Goal: Task Accomplishment & Management: Manage account settings

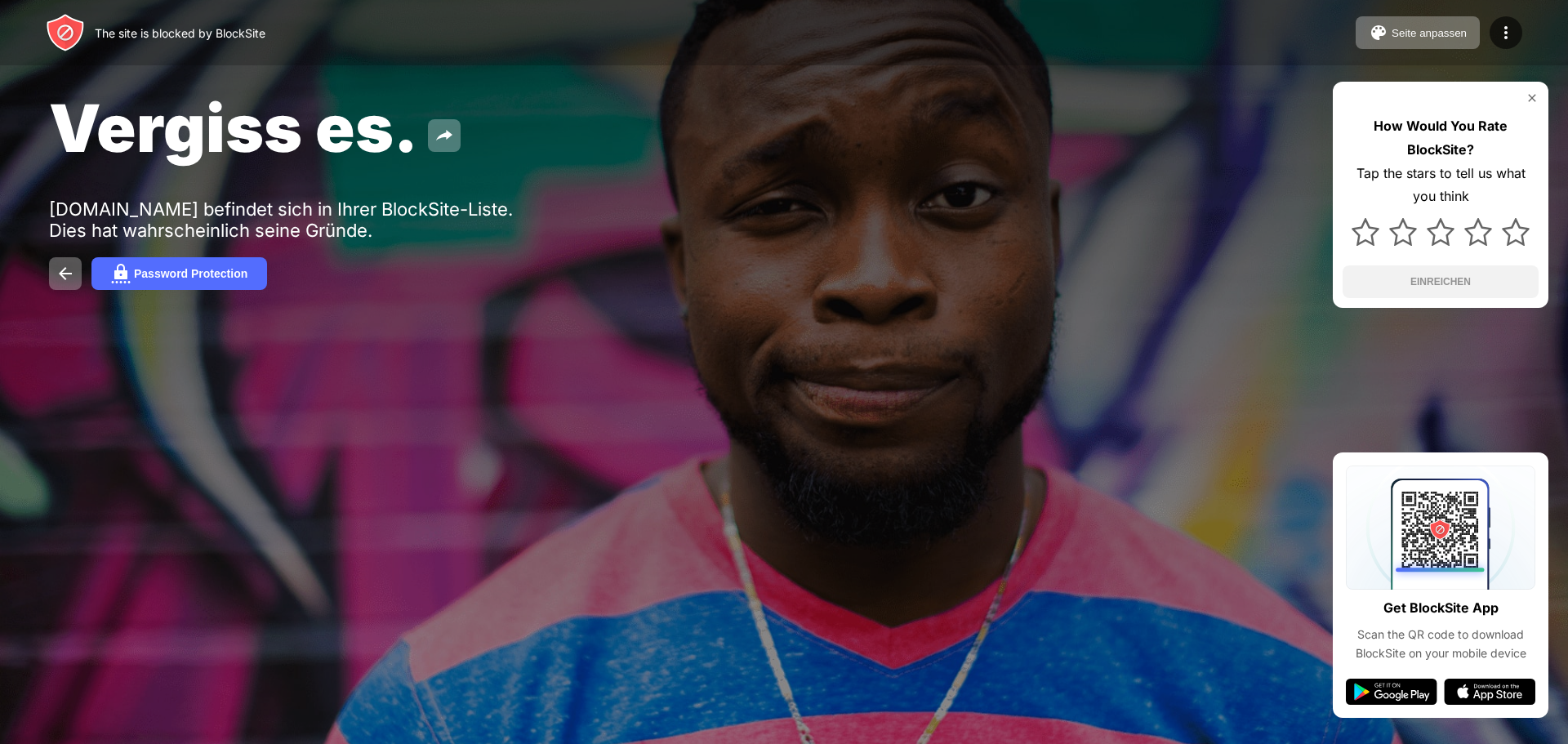
click at [568, 135] on div "Vergiss es." at bounding box center [636, 127] width 1176 height 79
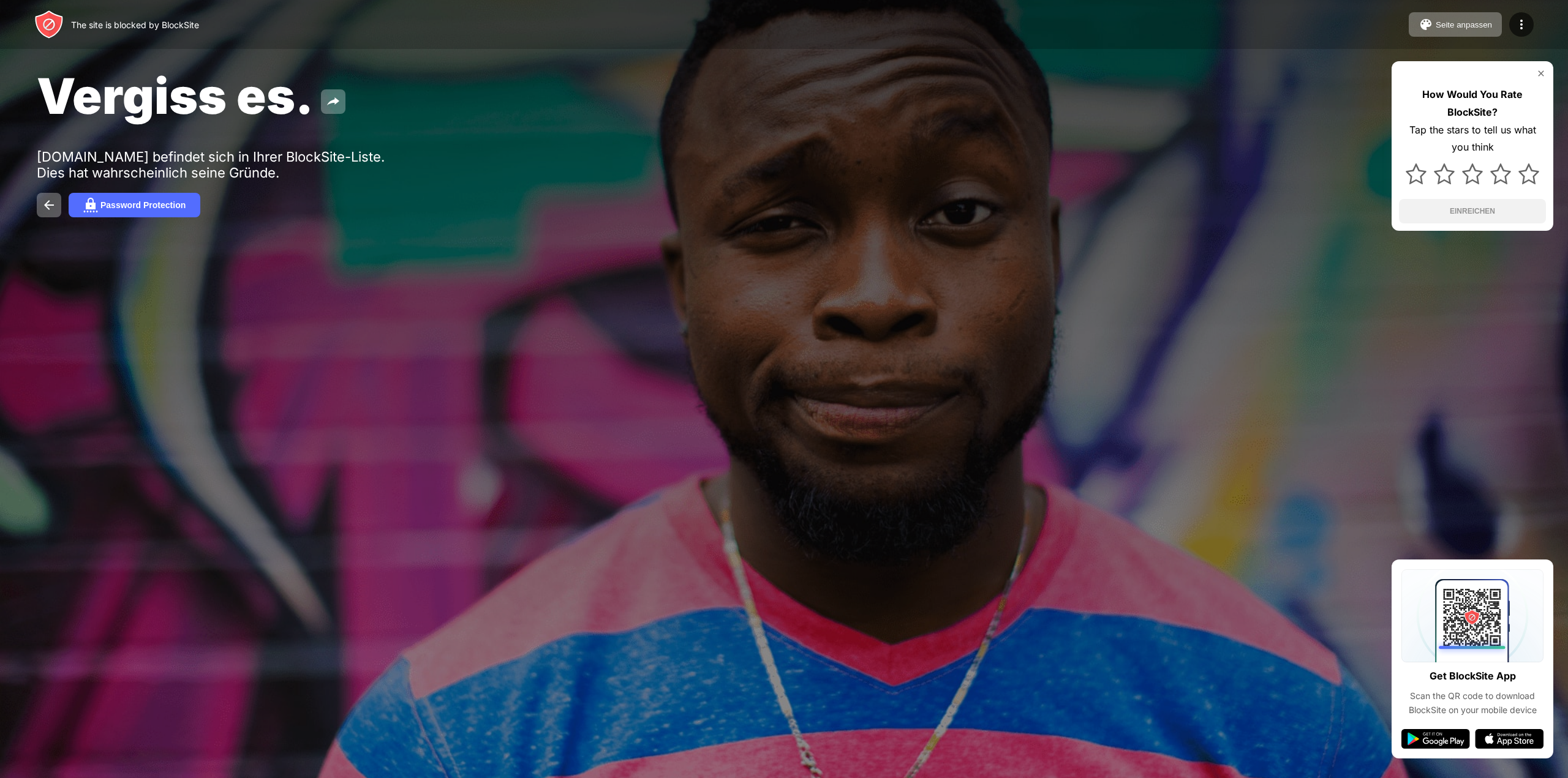
click at [1541, 71] on img at bounding box center [1541, 73] width 10 height 10
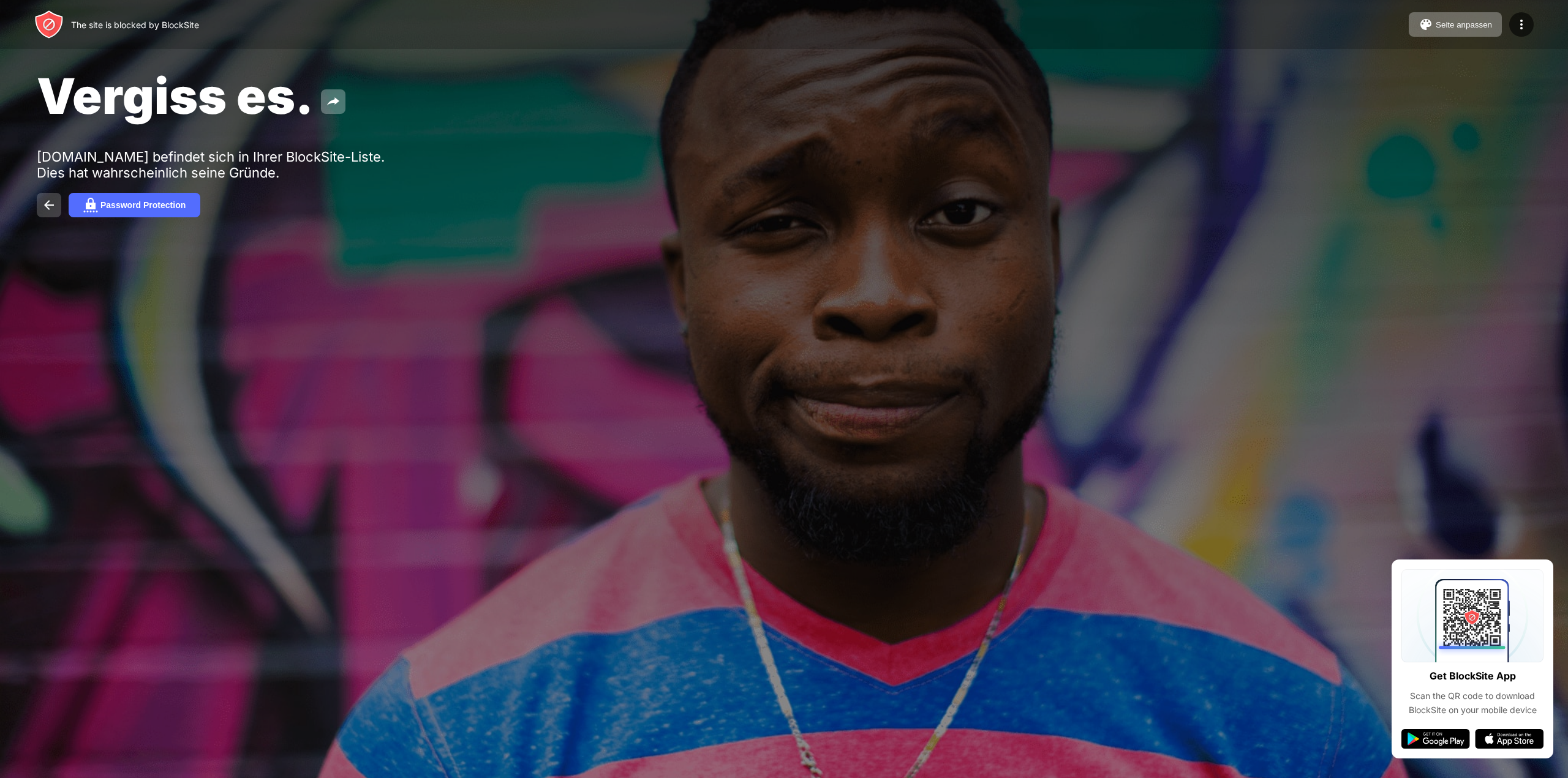
click at [42, 206] on img at bounding box center [48, 205] width 15 height 15
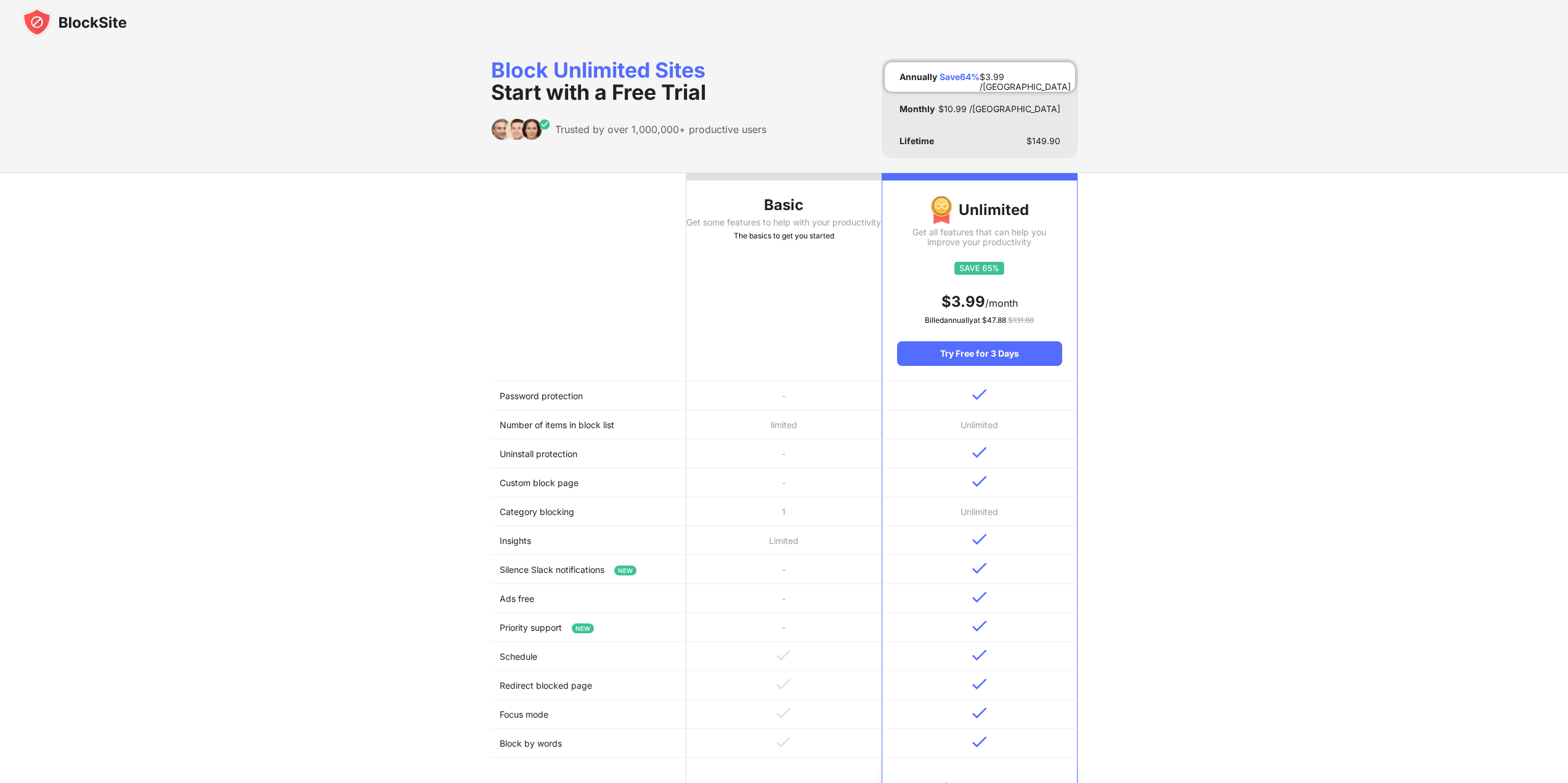
click at [371, 120] on div "Block Unlimited Sites Start with a Free Trial Trusted by over 1,000,000+ produc…" at bounding box center [784, 653] width 1568 height 1218
click at [82, 22] on img at bounding box center [75, 22] width 105 height 29
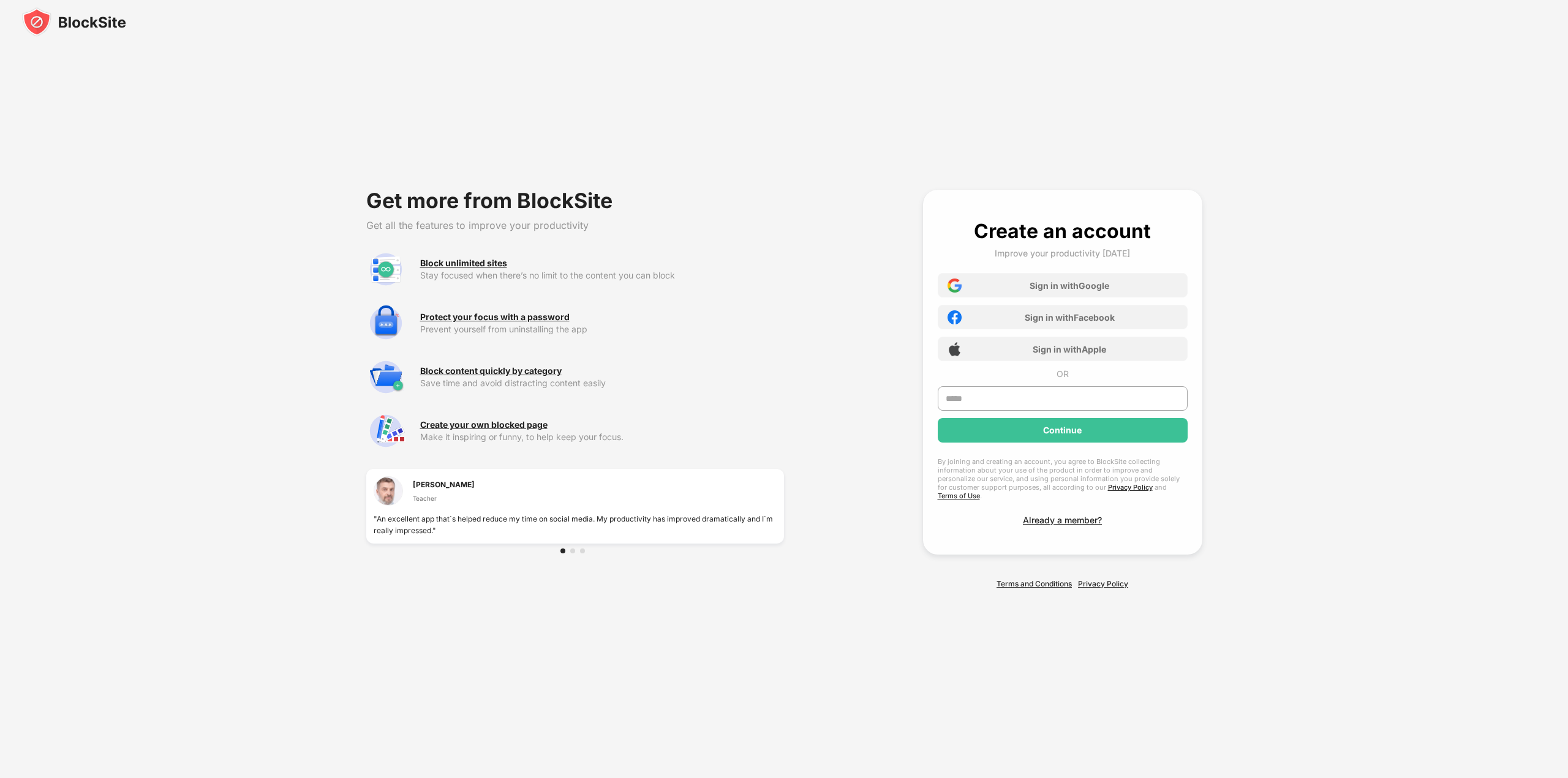
click at [109, 27] on img at bounding box center [74, 22] width 104 height 29
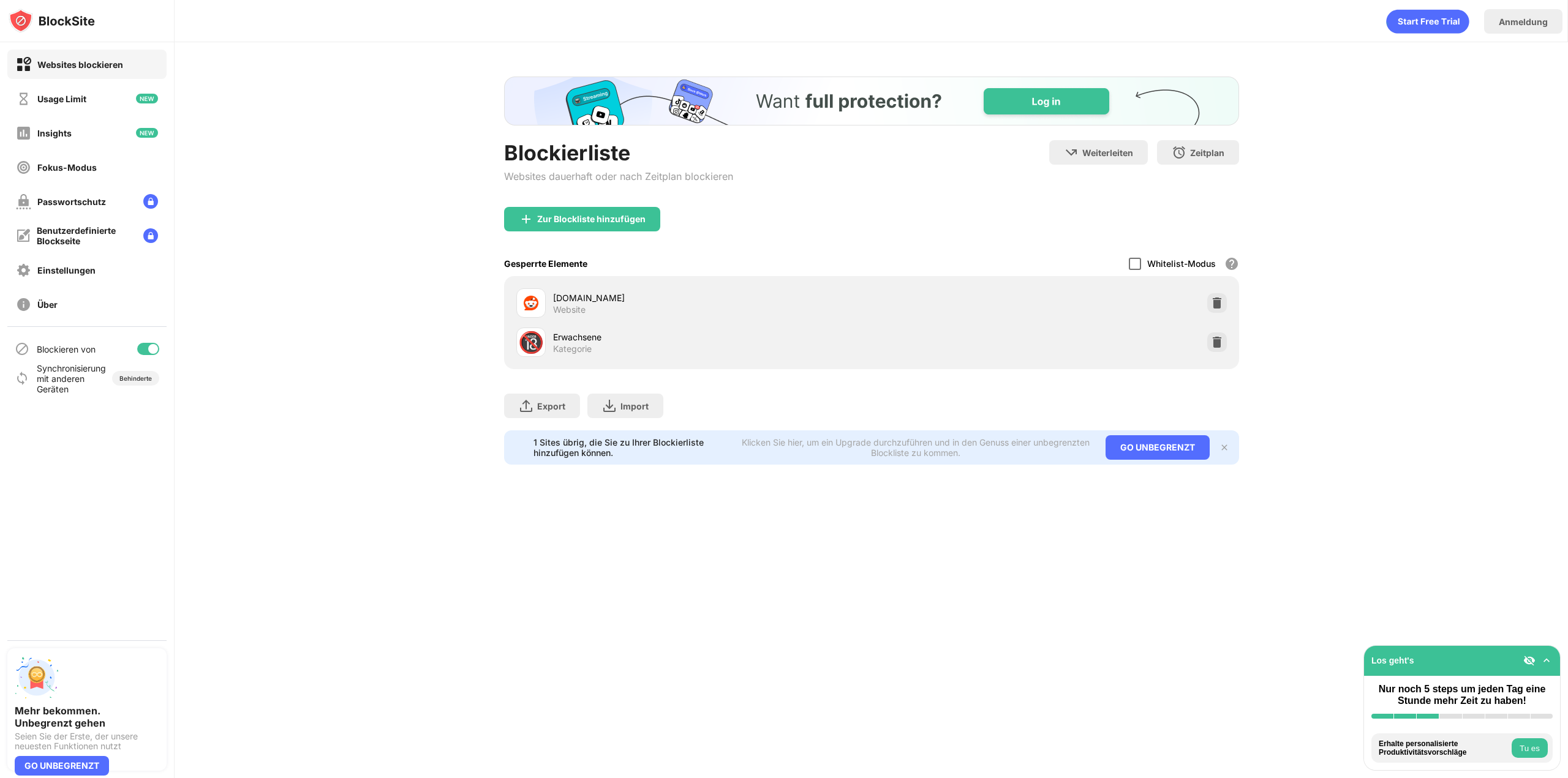
click at [1130, 267] on div at bounding box center [1135, 264] width 12 height 12
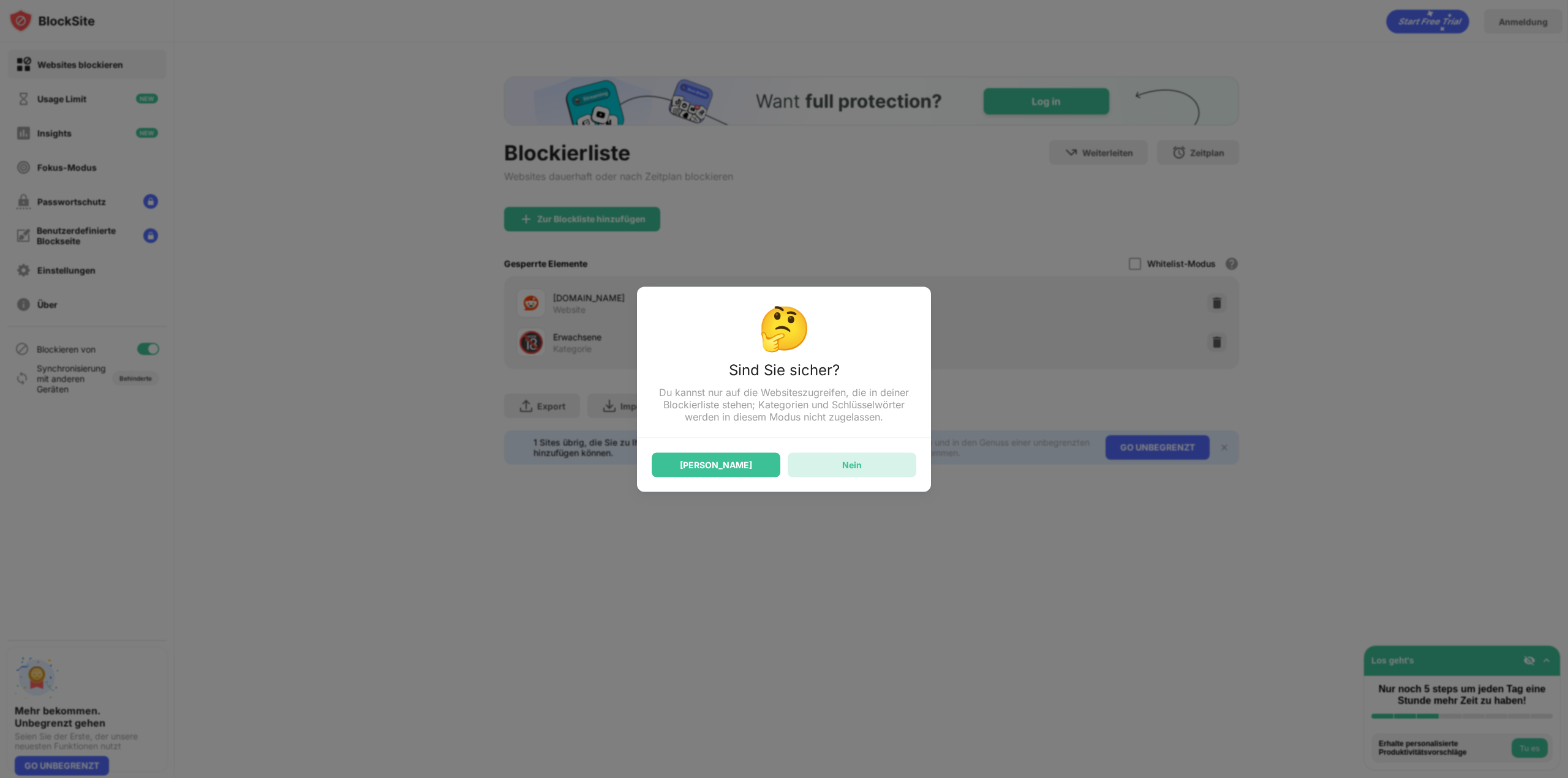
click at [870, 471] on div "Nein" at bounding box center [852, 464] width 129 height 24
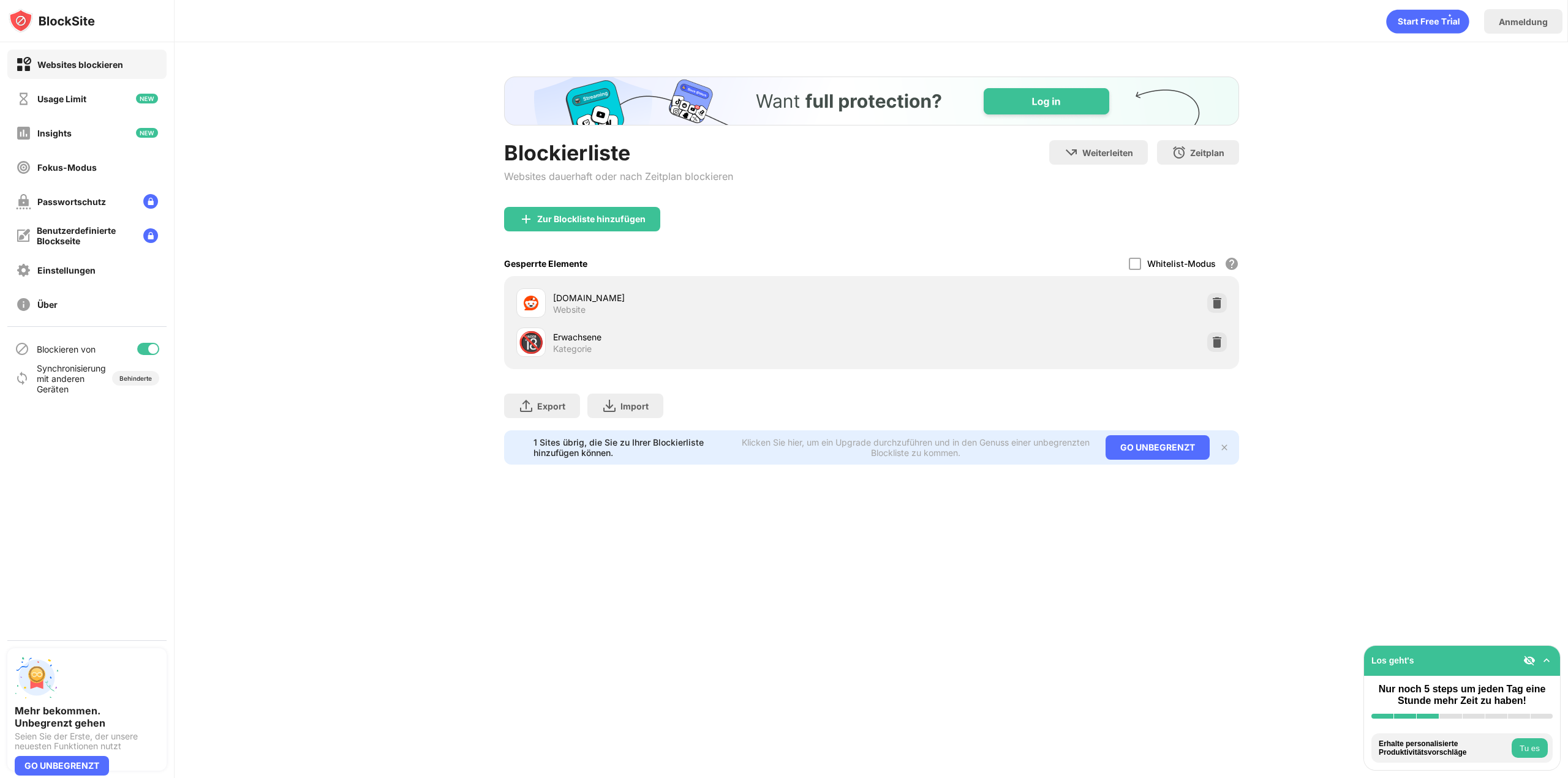
drag, startPoint x: 1231, startPoint y: 262, endPoint x: 1330, endPoint y: 266, distance: 99.1
click at [1330, 266] on div "Blockierliste Websites dauerhaft oder nach Zeitplan blockieren Weiterleiten Hie…" at bounding box center [871, 271] width 1393 height 457
click at [1211, 305] on img at bounding box center [1217, 303] width 12 height 12
